Goal: Information Seeking & Learning: Learn about a topic

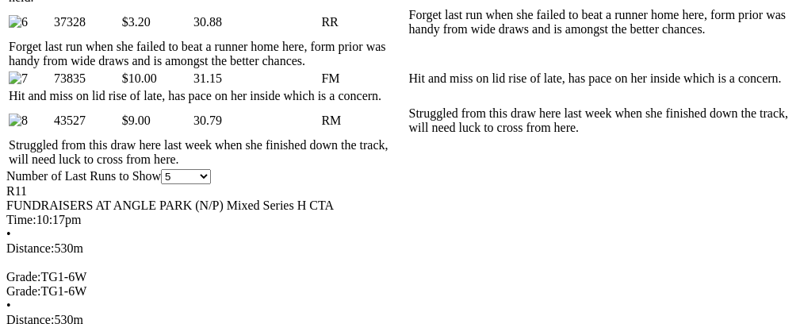
scroll to position [1185, 0]
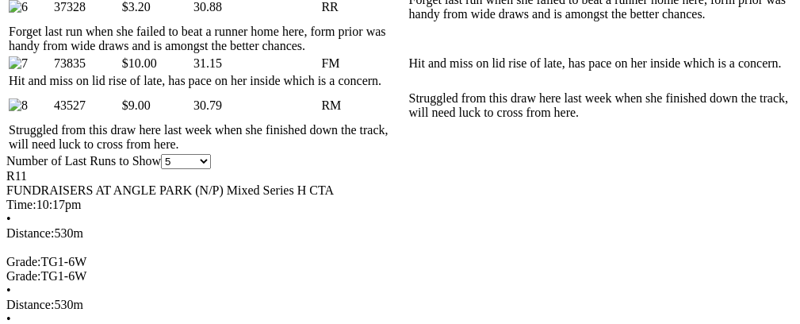
scroll to position [0, 72]
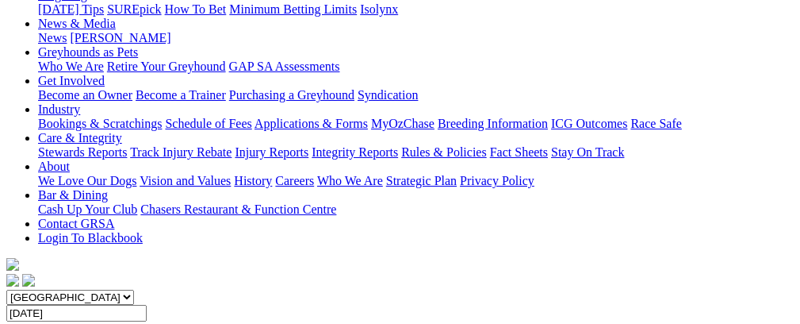
scroll to position [143, 0]
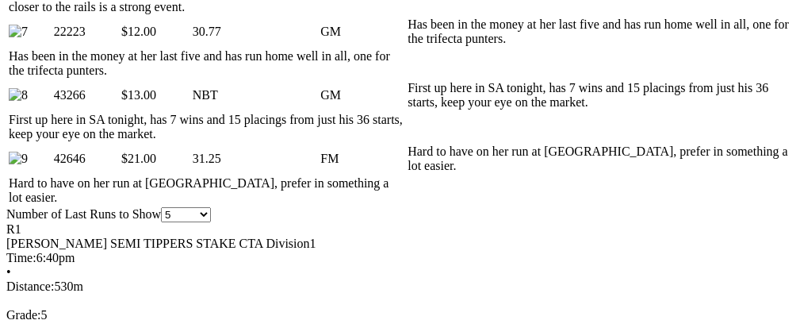
scroll to position [1253, 0]
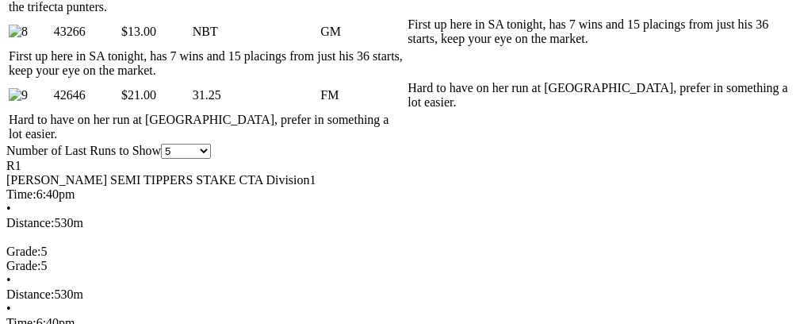
scroll to position [1341, 0]
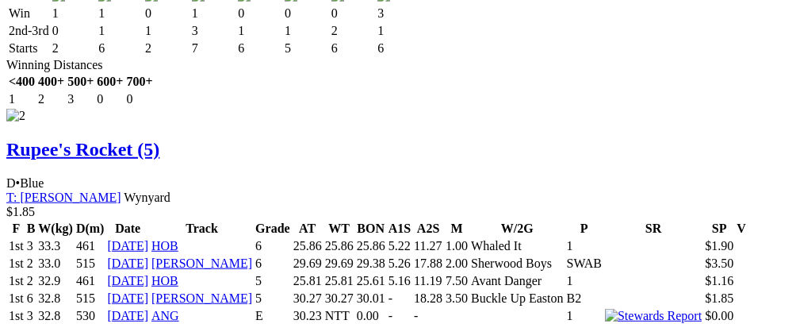
scroll to position [2672, 0]
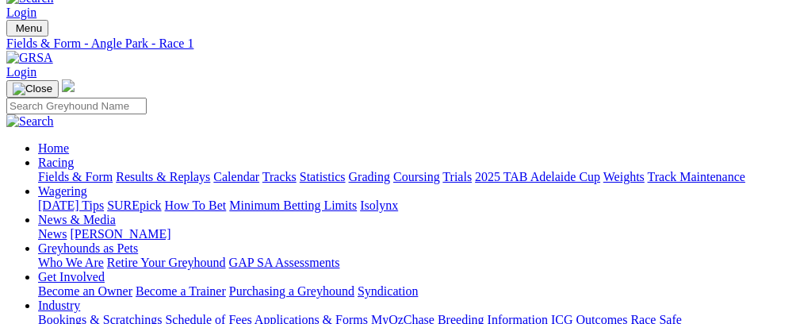
scroll to position [0, 0]
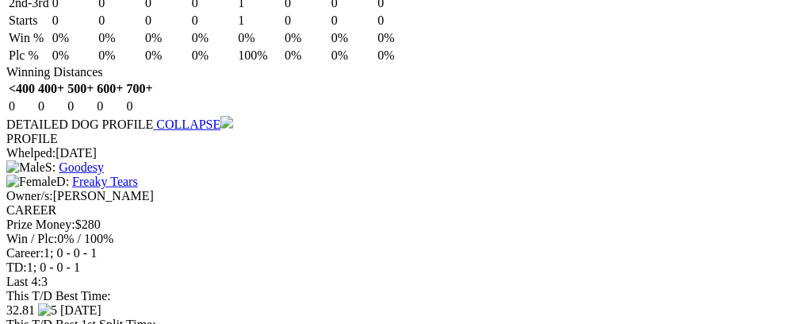
scroll to position [1856, 0]
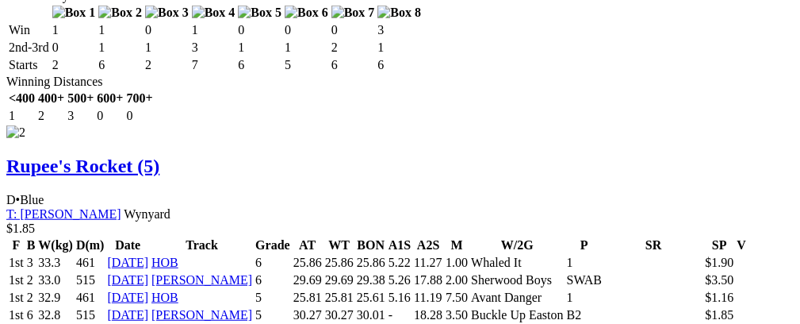
scroll to position [2667, 0]
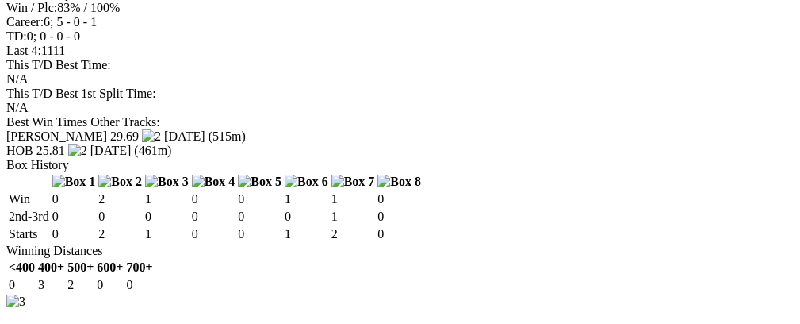
scroll to position [3284, 0]
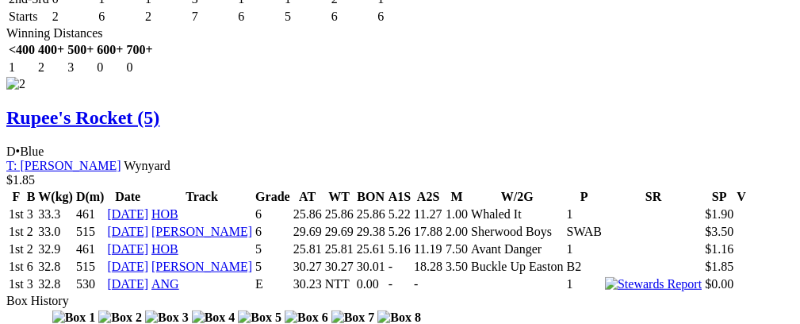
scroll to position [2667, 0]
